Goal: Information Seeking & Learning: Learn about a topic

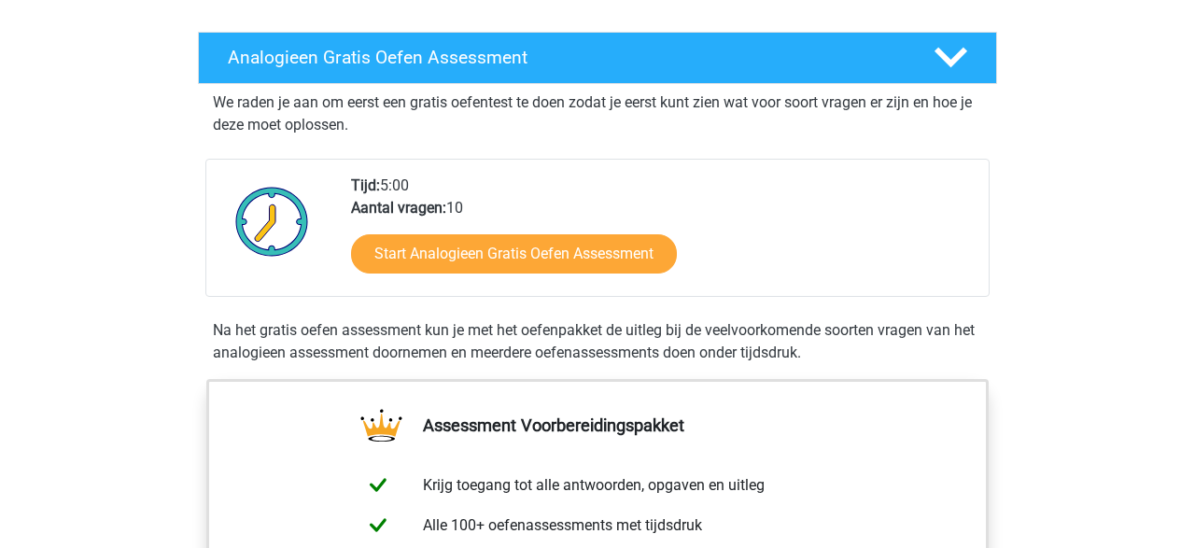
scroll to position [276, 0]
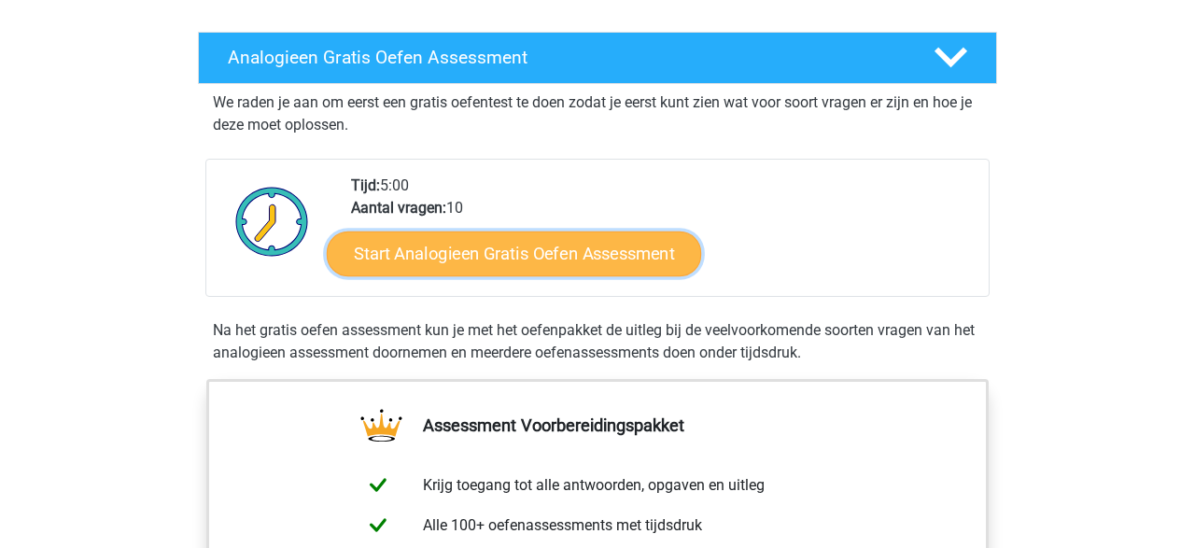
click at [518, 262] on link "Start Analogieen Gratis Oefen Assessment" at bounding box center [514, 253] width 375 height 45
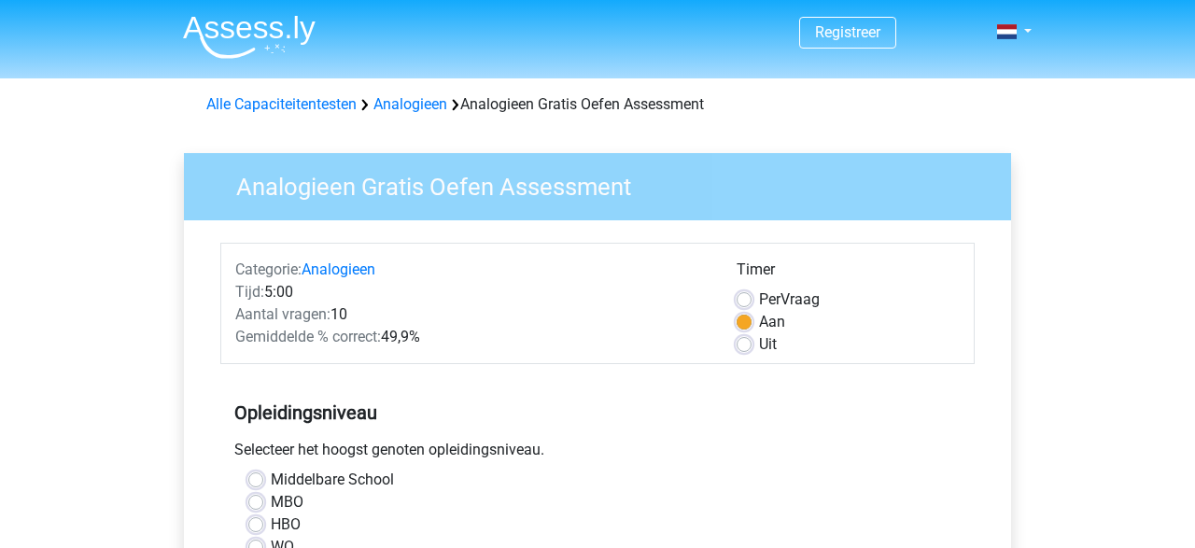
click at [264, 483] on div "Middelbare School" at bounding box center [597, 480] width 699 height 22
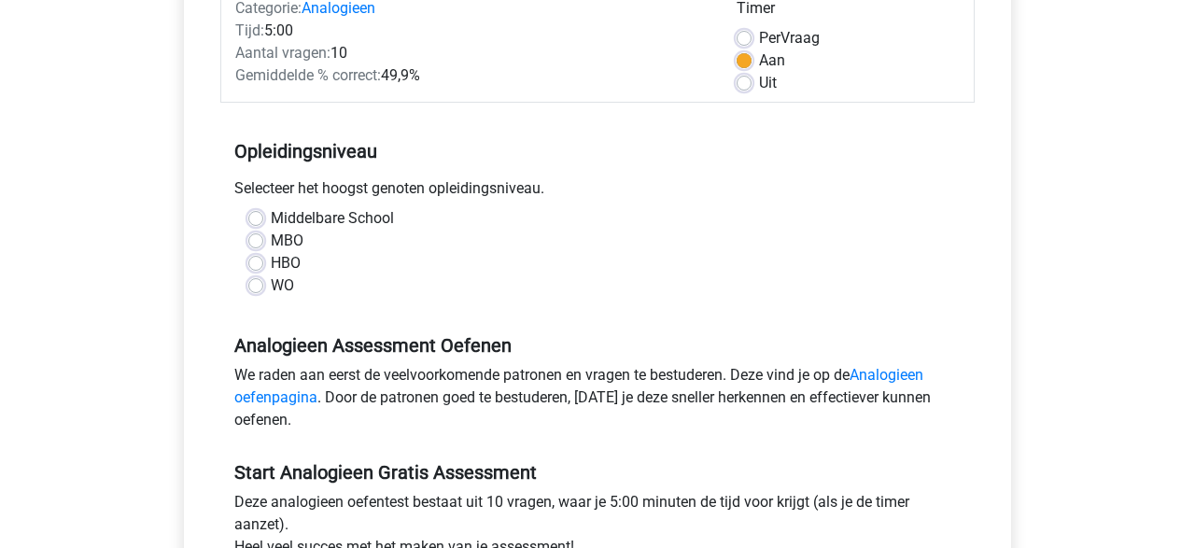
scroll to position [262, 0]
click at [759, 85] on label "Uit" at bounding box center [768, 83] width 18 height 22
click at [742, 85] on input "Uit" at bounding box center [744, 81] width 15 height 19
radio input "true"
click at [271, 219] on label "Middelbare School" at bounding box center [332, 218] width 123 height 22
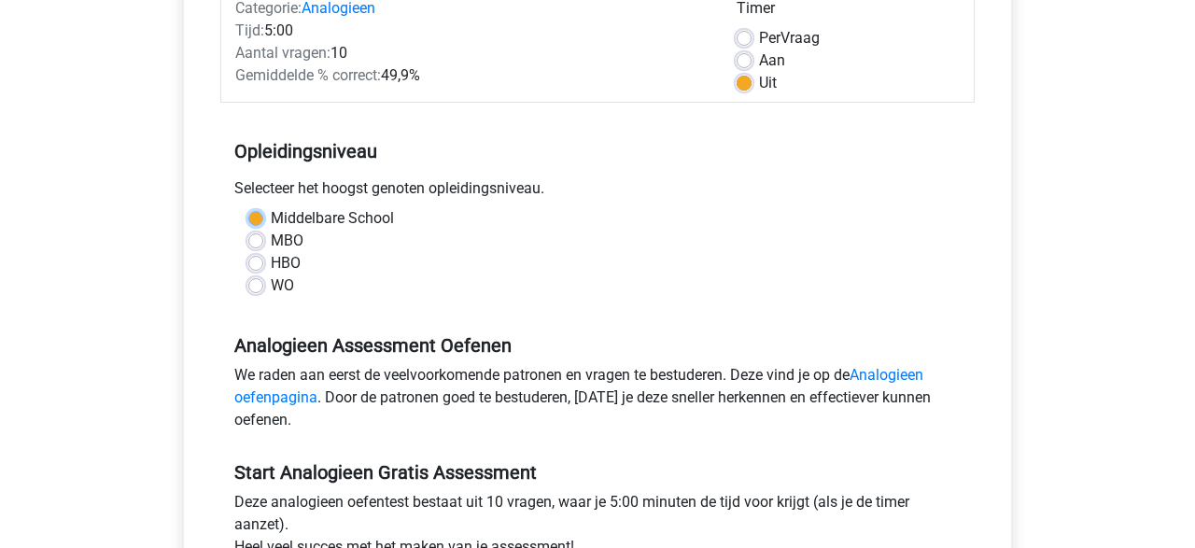
click at [254, 219] on input "Middelbare School" at bounding box center [255, 216] width 15 height 19
radio input "true"
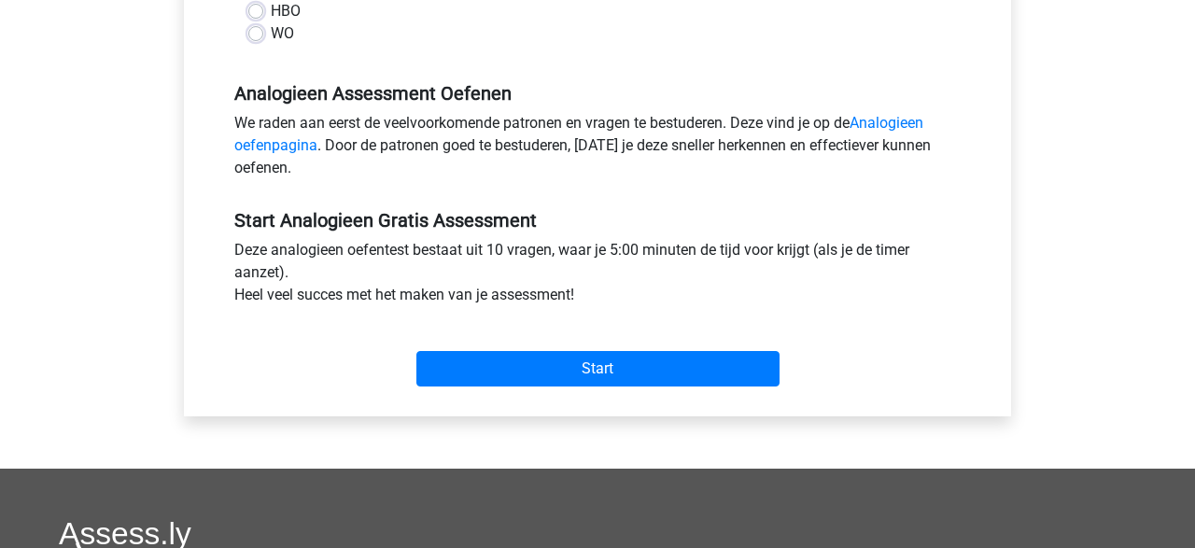
scroll to position [515, 0]
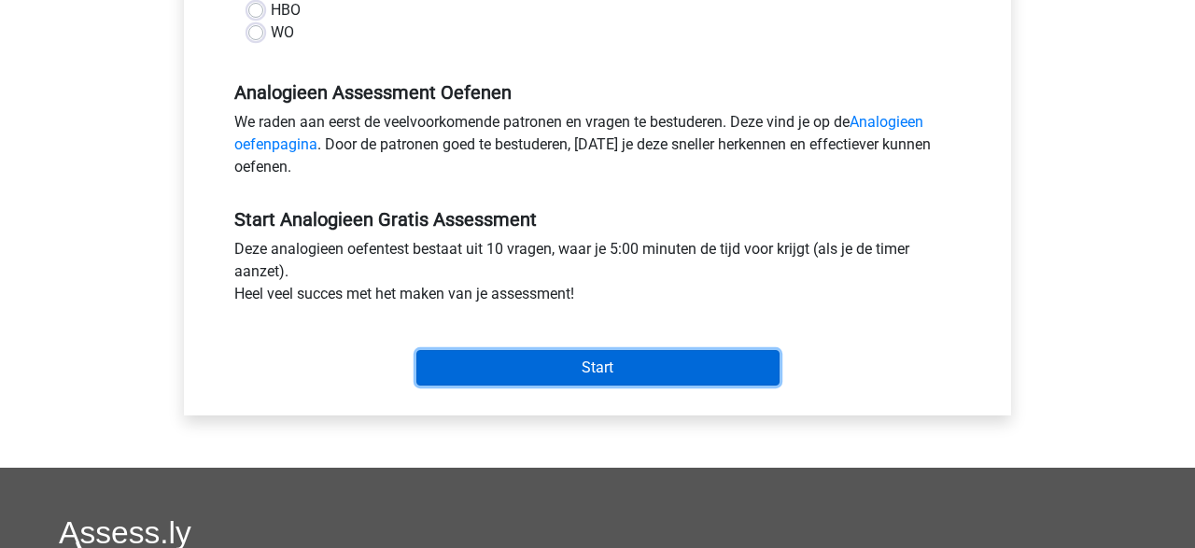
click at [539, 375] on input "Start" at bounding box center [598, 367] width 363 height 35
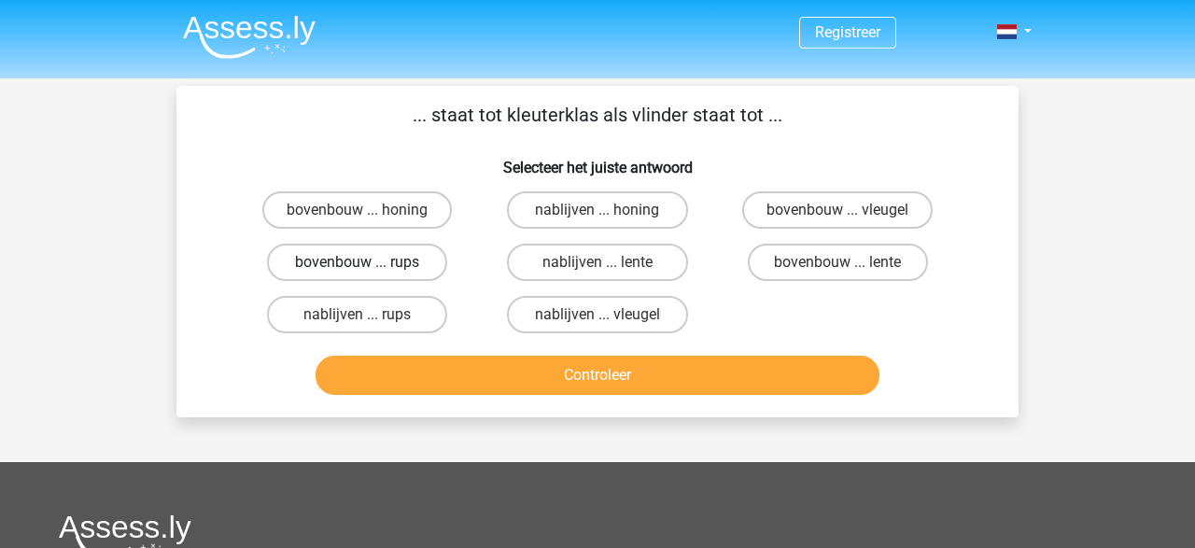
click at [422, 267] on label "bovenbouw ... rups" at bounding box center [357, 262] width 180 height 37
click at [370, 267] on input "bovenbouw ... rups" at bounding box center [364, 268] width 12 height 12
radio input "true"
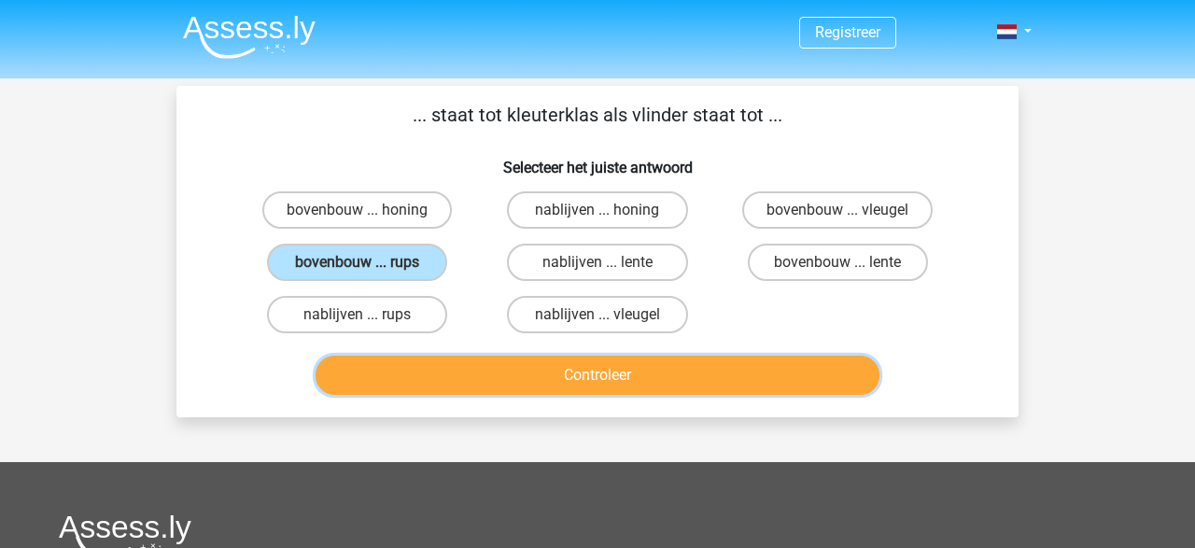
click at [578, 384] on button "Controleer" at bounding box center [598, 375] width 565 height 39
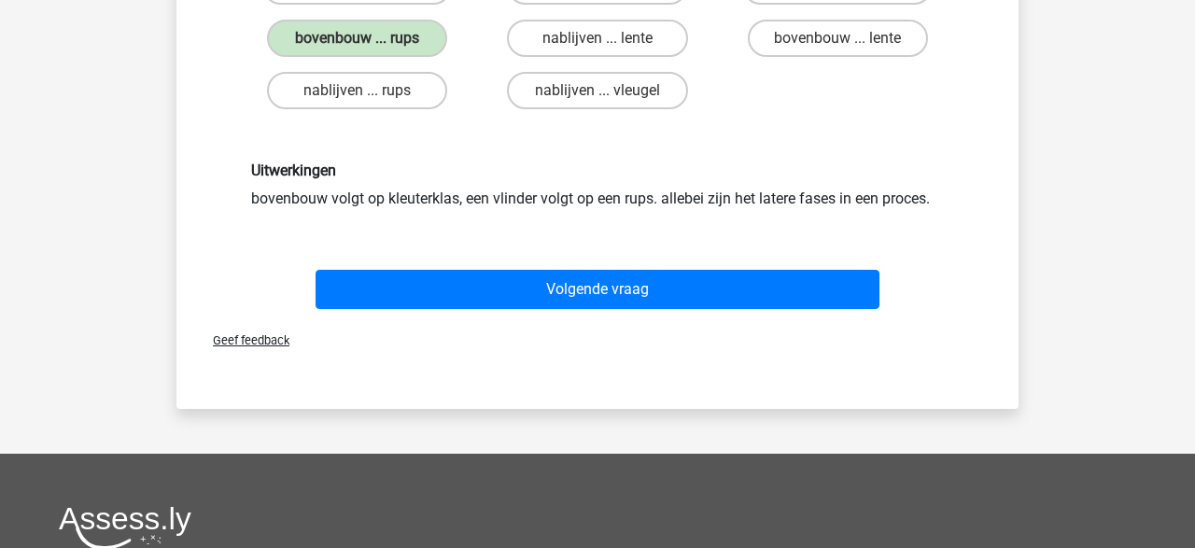
scroll to position [226, 0]
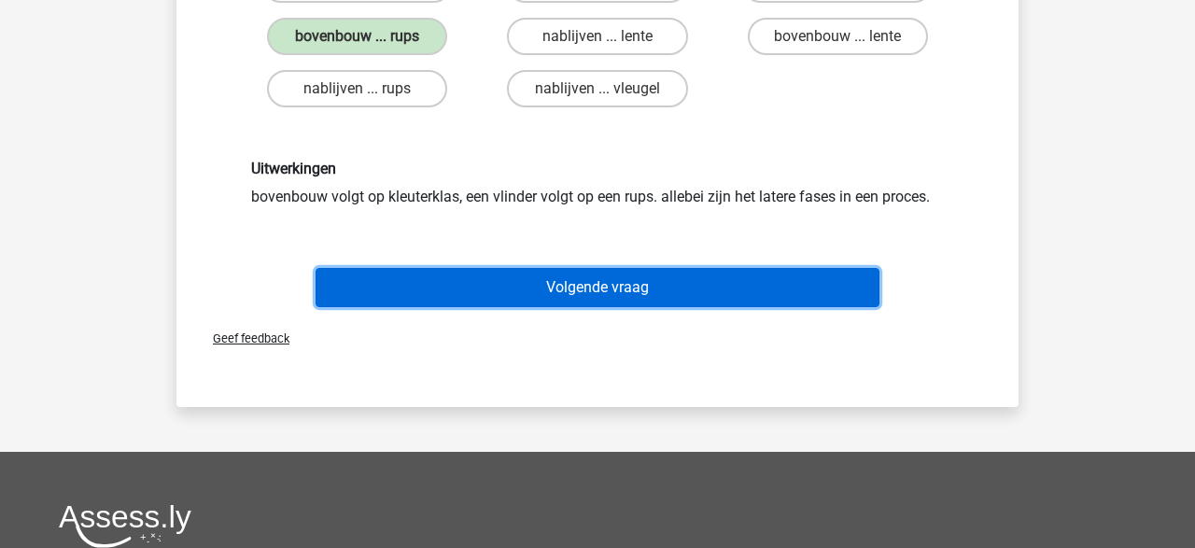
click at [561, 287] on button "Volgende vraag" at bounding box center [598, 287] width 565 height 39
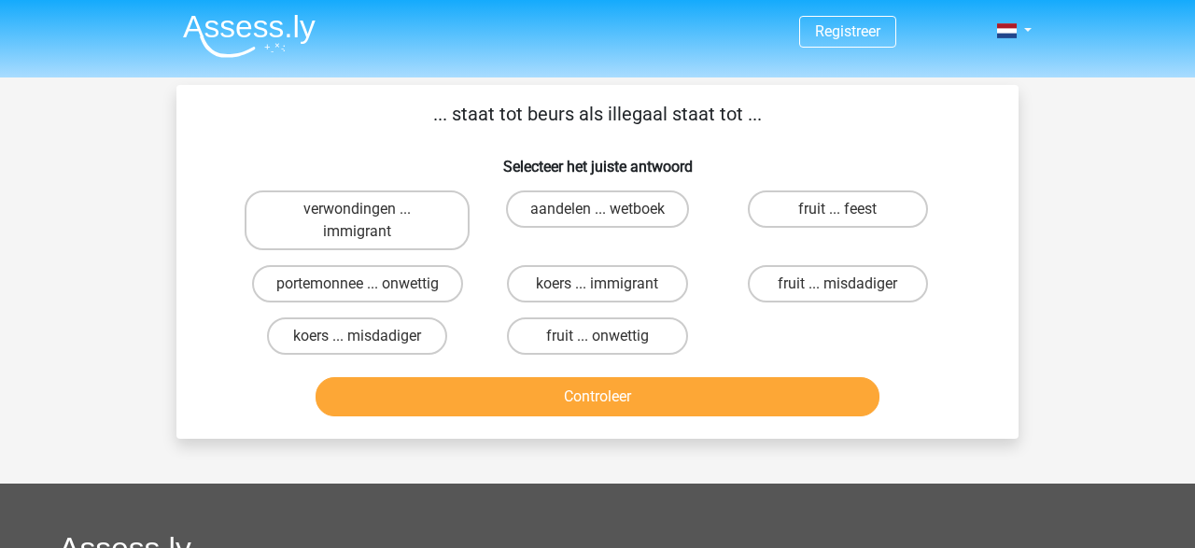
scroll to position [0, 0]
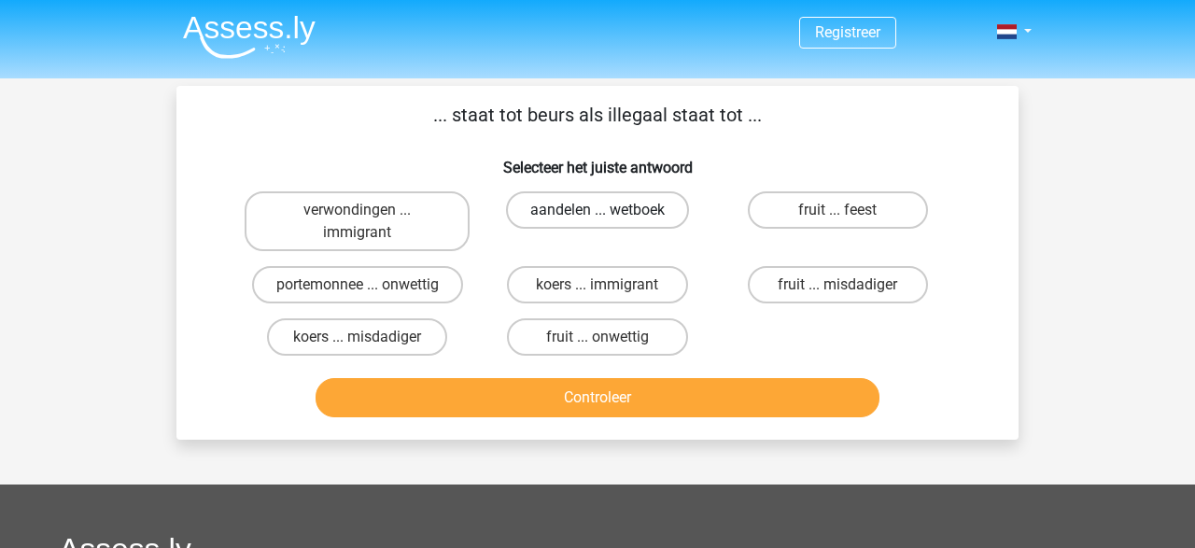
click at [610, 208] on label "aandelen ... wetboek" at bounding box center [597, 209] width 183 height 37
click at [610, 210] on input "aandelen ... wetboek" at bounding box center [604, 216] width 12 height 12
radio input "true"
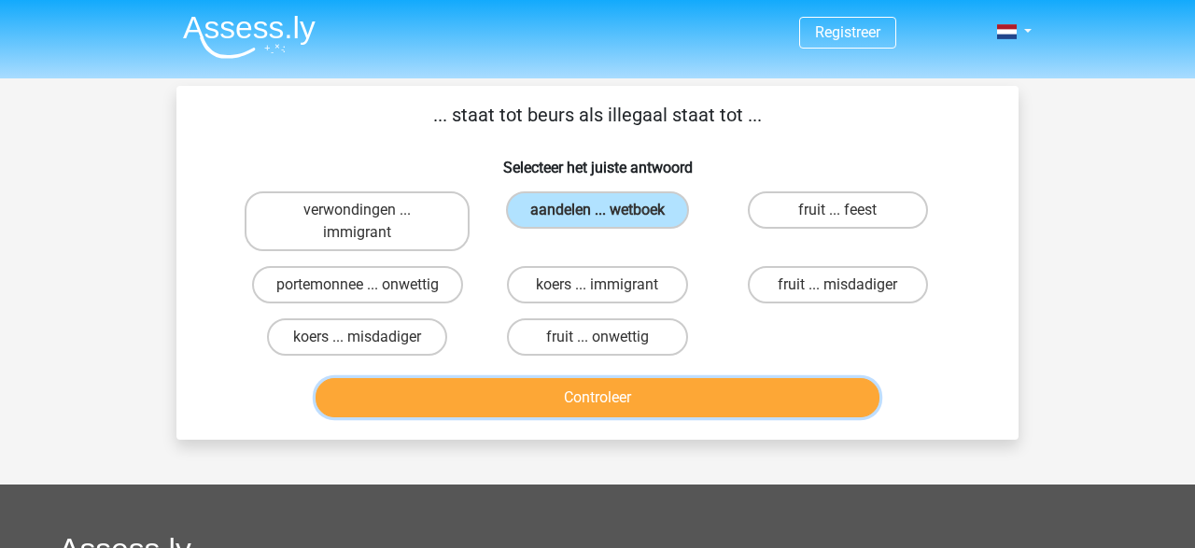
click at [548, 412] on button "Controleer" at bounding box center [598, 397] width 565 height 39
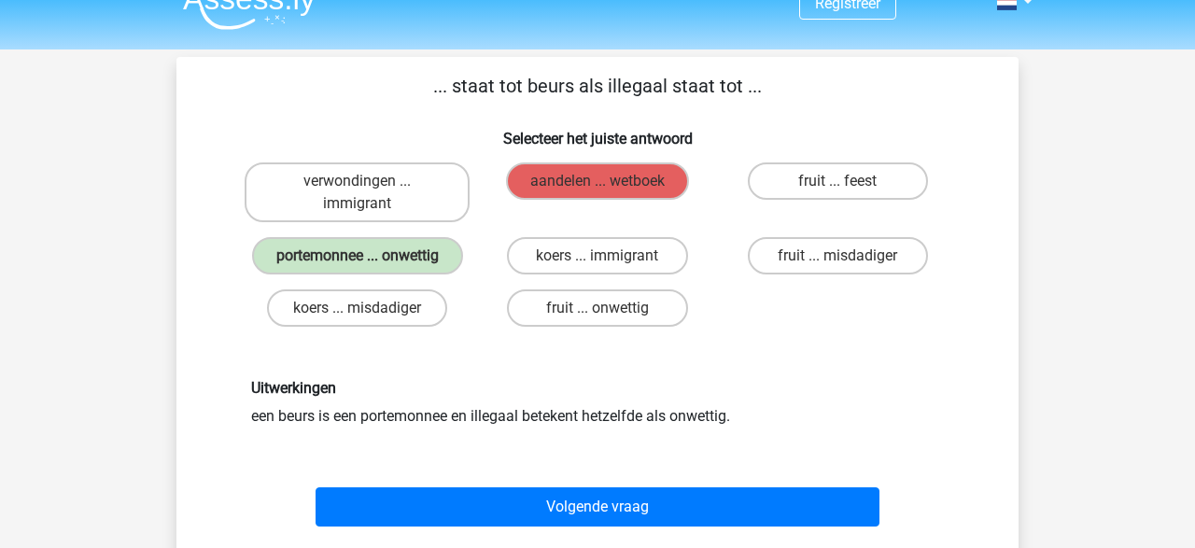
scroll to position [30, 0]
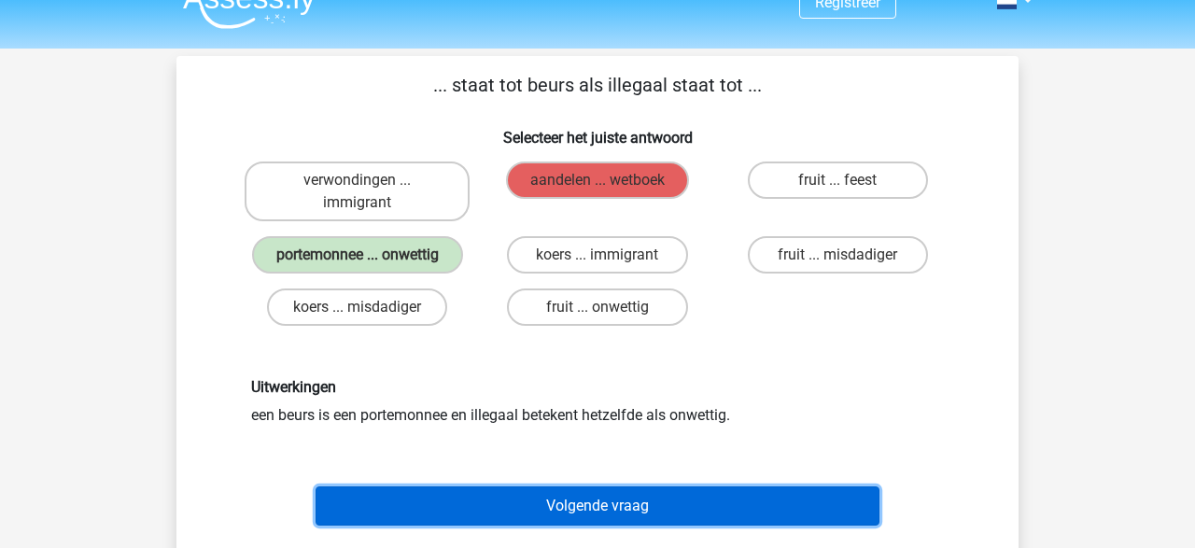
click at [511, 503] on button "Volgende vraag" at bounding box center [598, 506] width 565 height 39
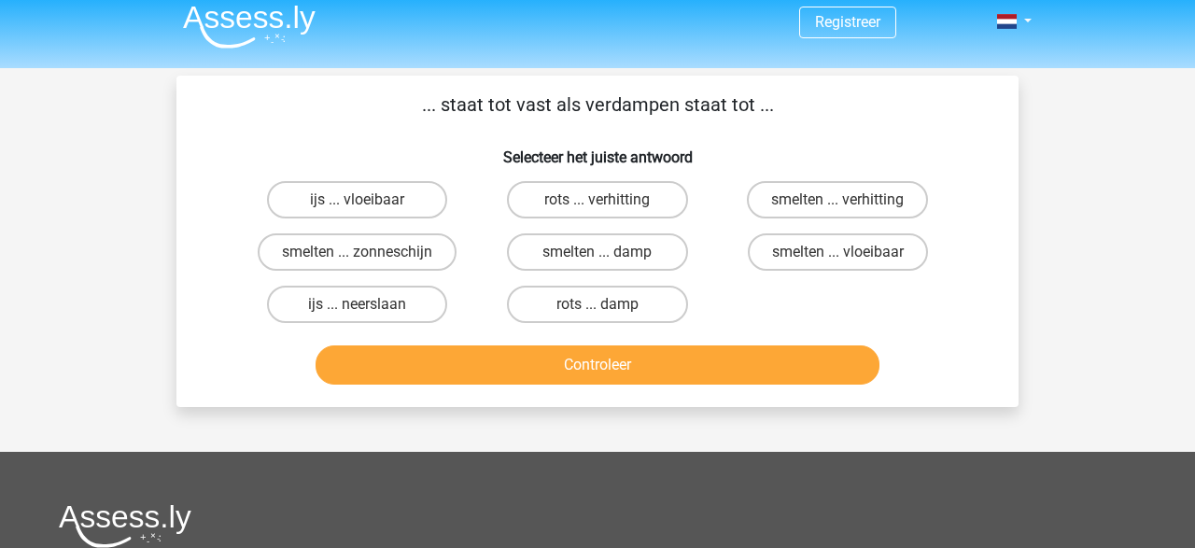
scroll to position [0, 0]
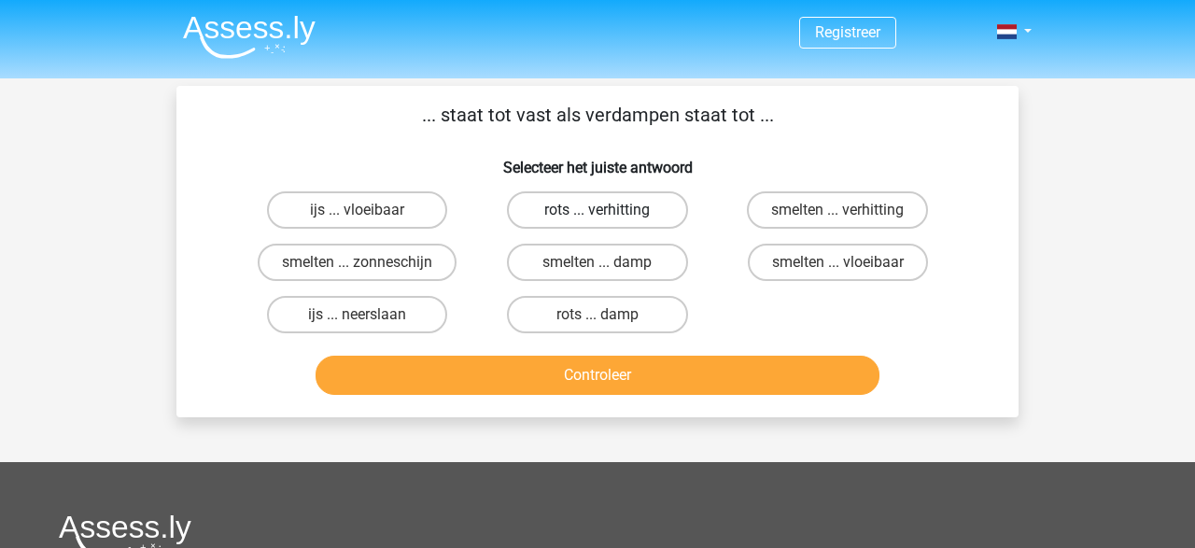
click at [645, 202] on label "rots ... verhitting" at bounding box center [597, 209] width 180 height 37
click at [610, 210] on input "rots ... verhitting" at bounding box center [604, 216] width 12 height 12
radio input "true"
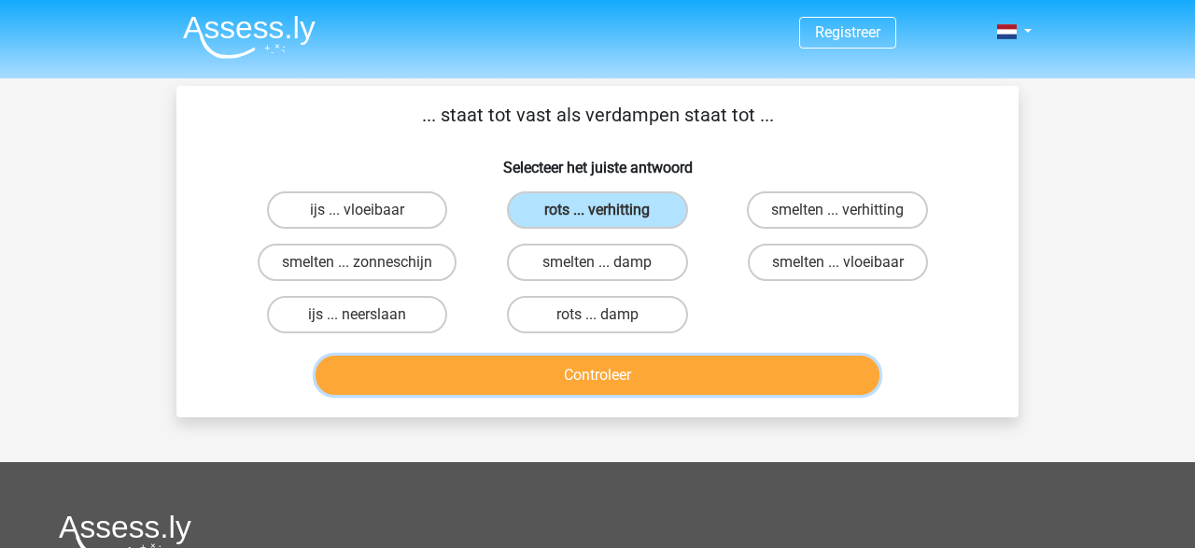
click at [632, 393] on button "Controleer" at bounding box center [598, 375] width 565 height 39
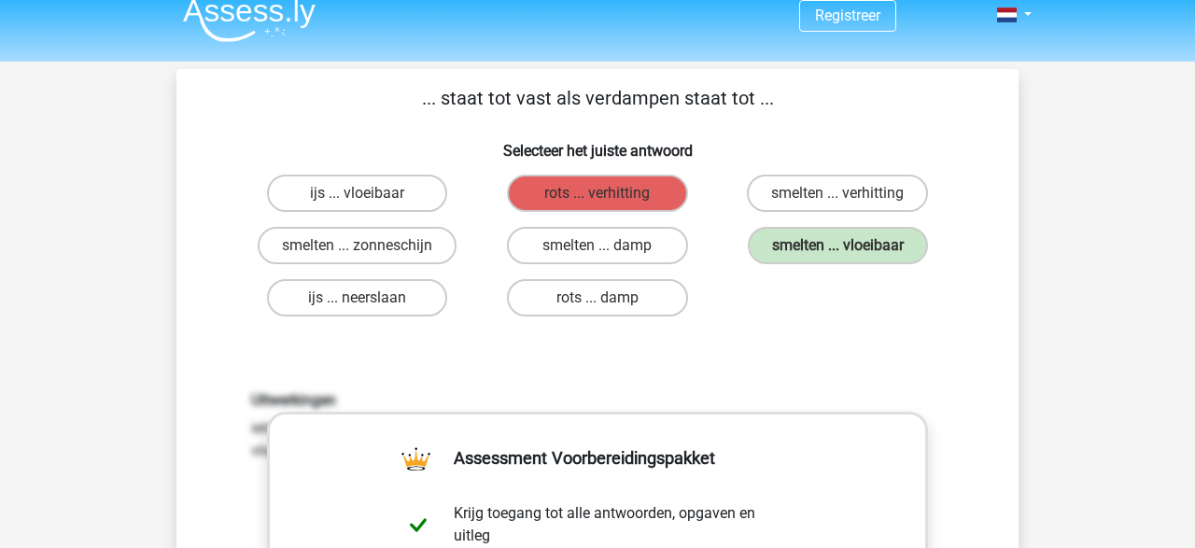
scroll to position [18, 0]
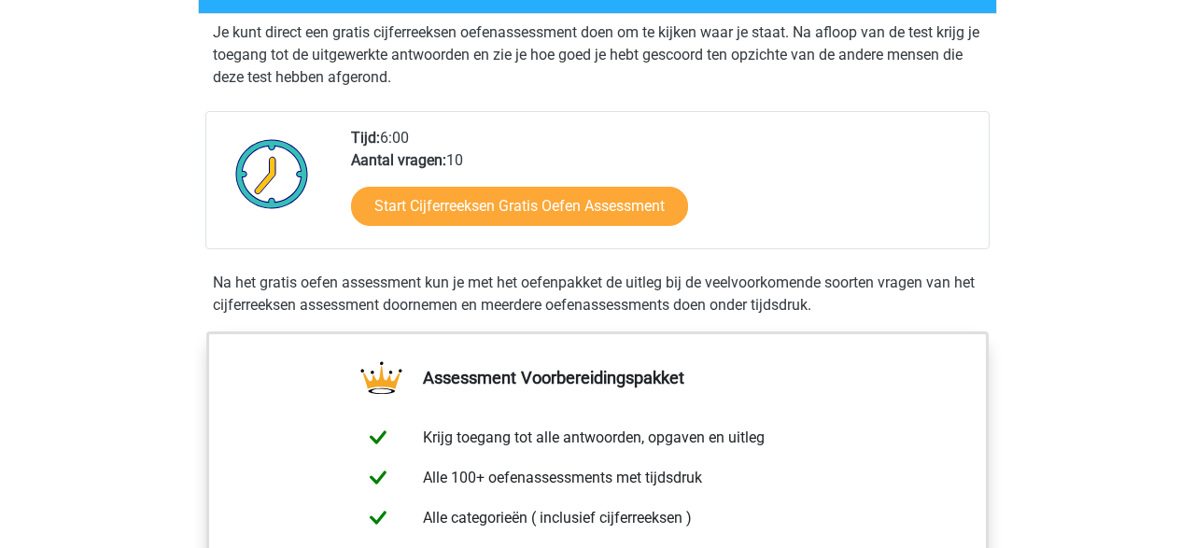
scroll to position [377, 0]
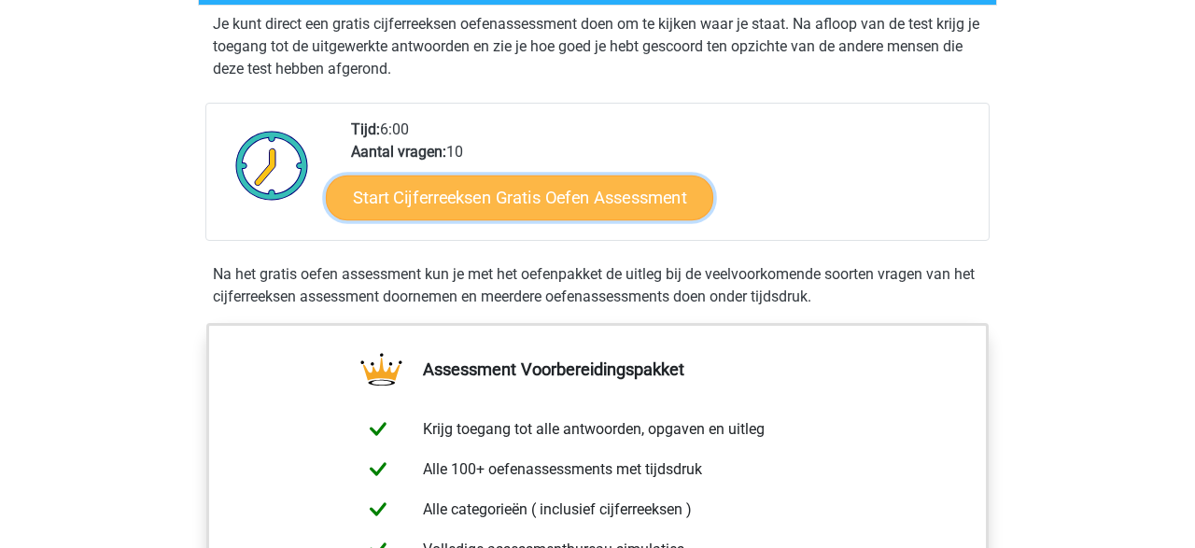
click at [572, 219] on link "Start Cijferreeksen Gratis Oefen Assessment" at bounding box center [520, 197] width 388 height 45
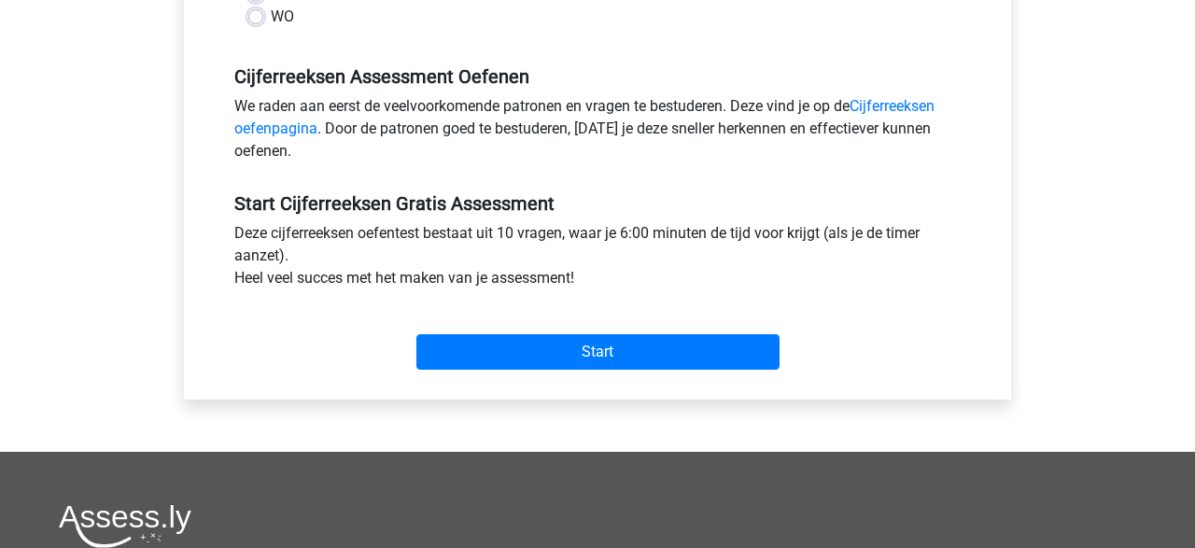
scroll to position [629, 0]
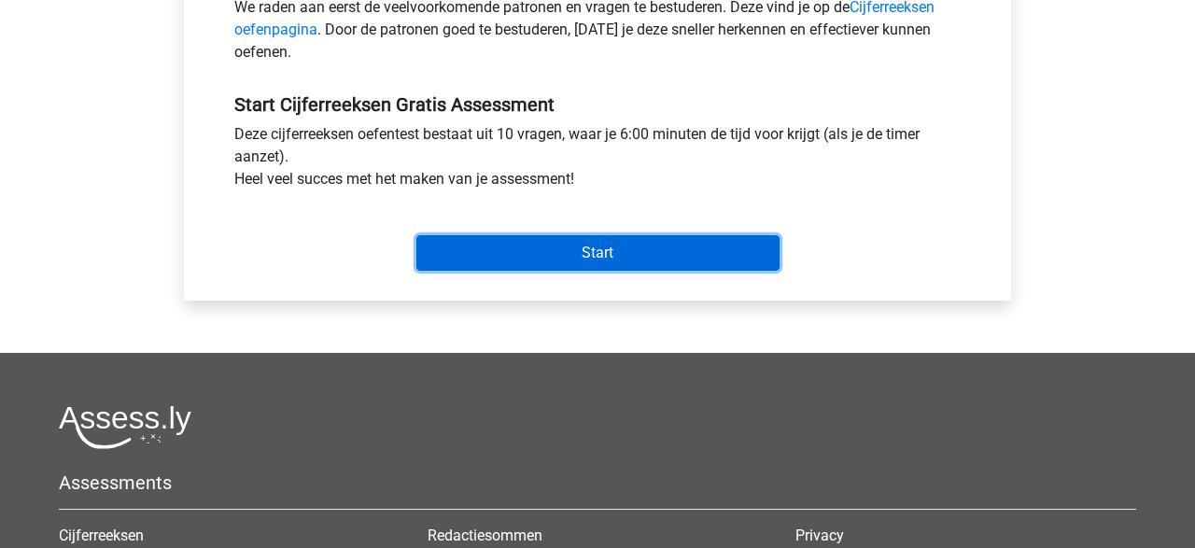
click at [621, 249] on input "Start" at bounding box center [598, 252] width 363 height 35
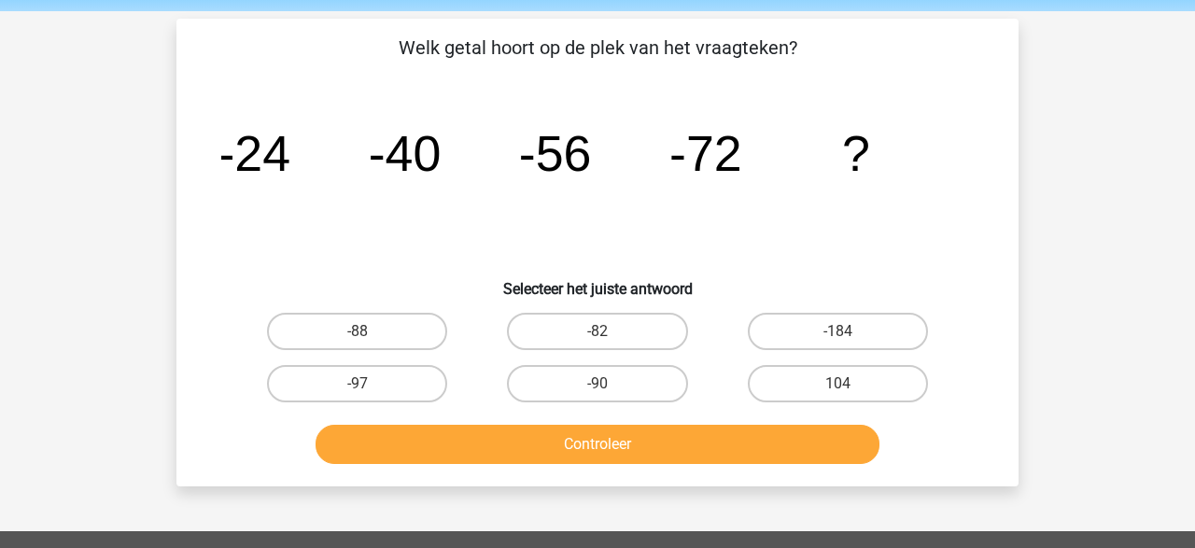
scroll to position [67, 0]
